Goal: Find specific page/section: Find specific page/section

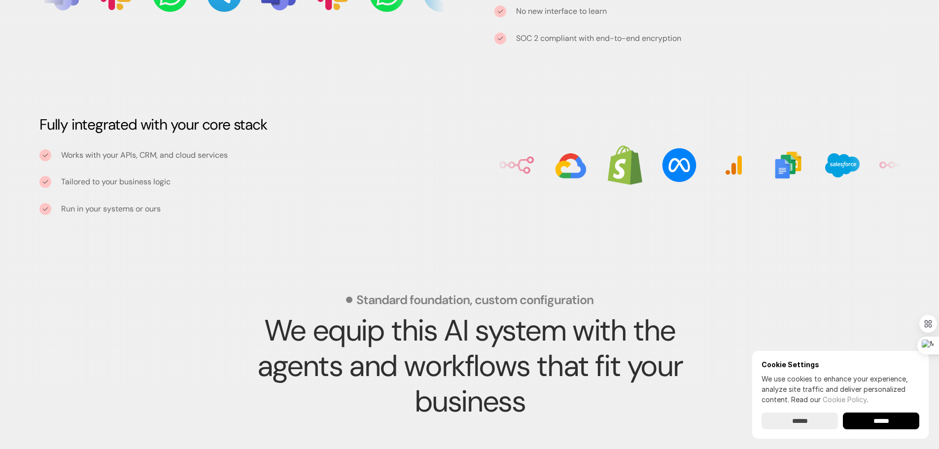
scroll to position [1183, 0]
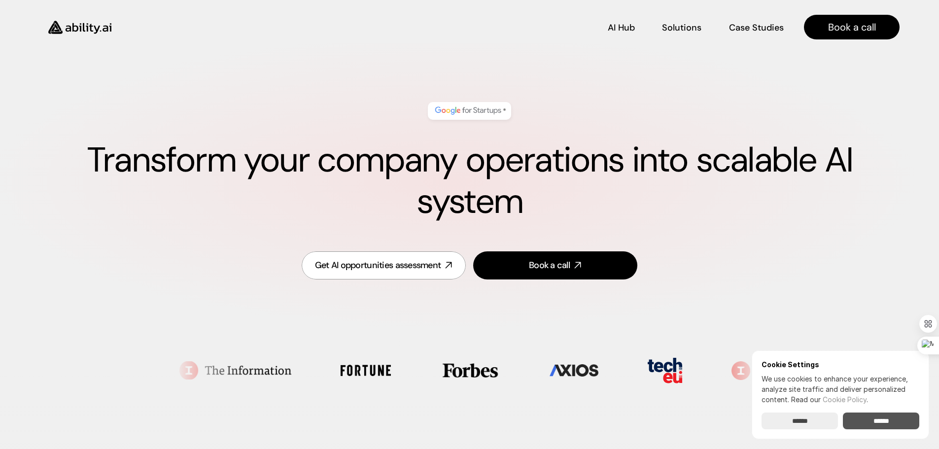
click at [811, 425] on input "******" at bounding box center [799, 420] width 76 height 17
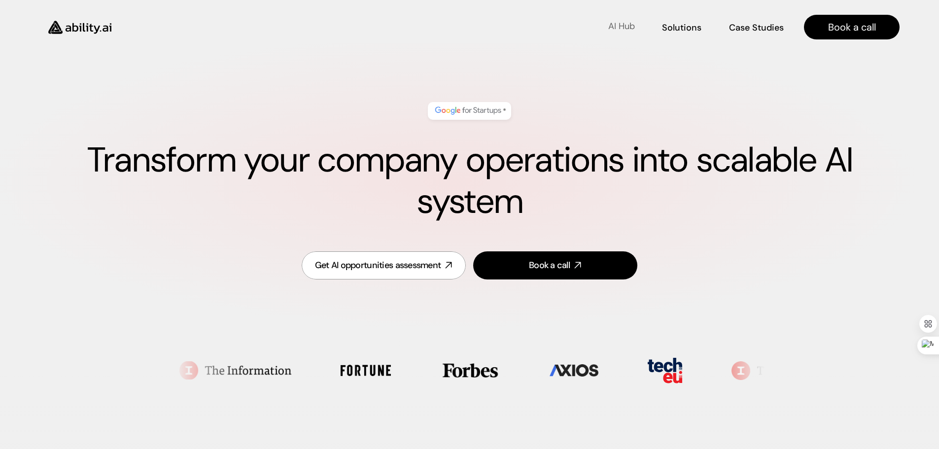
click at [619, 25] on p "AI Hub" at bounding box center [621, 26] width 27 height 12
